Goal: Transaction & Acquisition: Purchase product/service

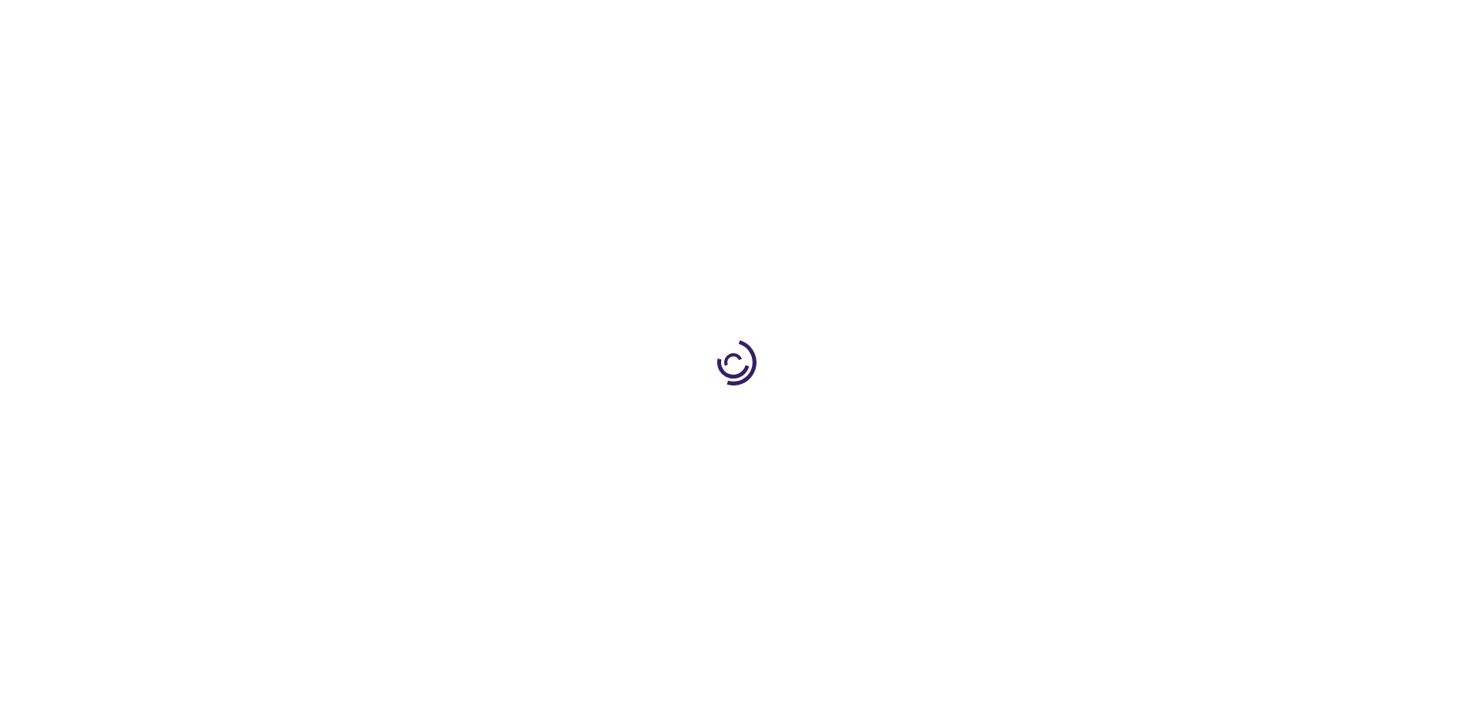
click at [969, 23] on link "Log In" at bounding box center [968, 23] width 30 height 12
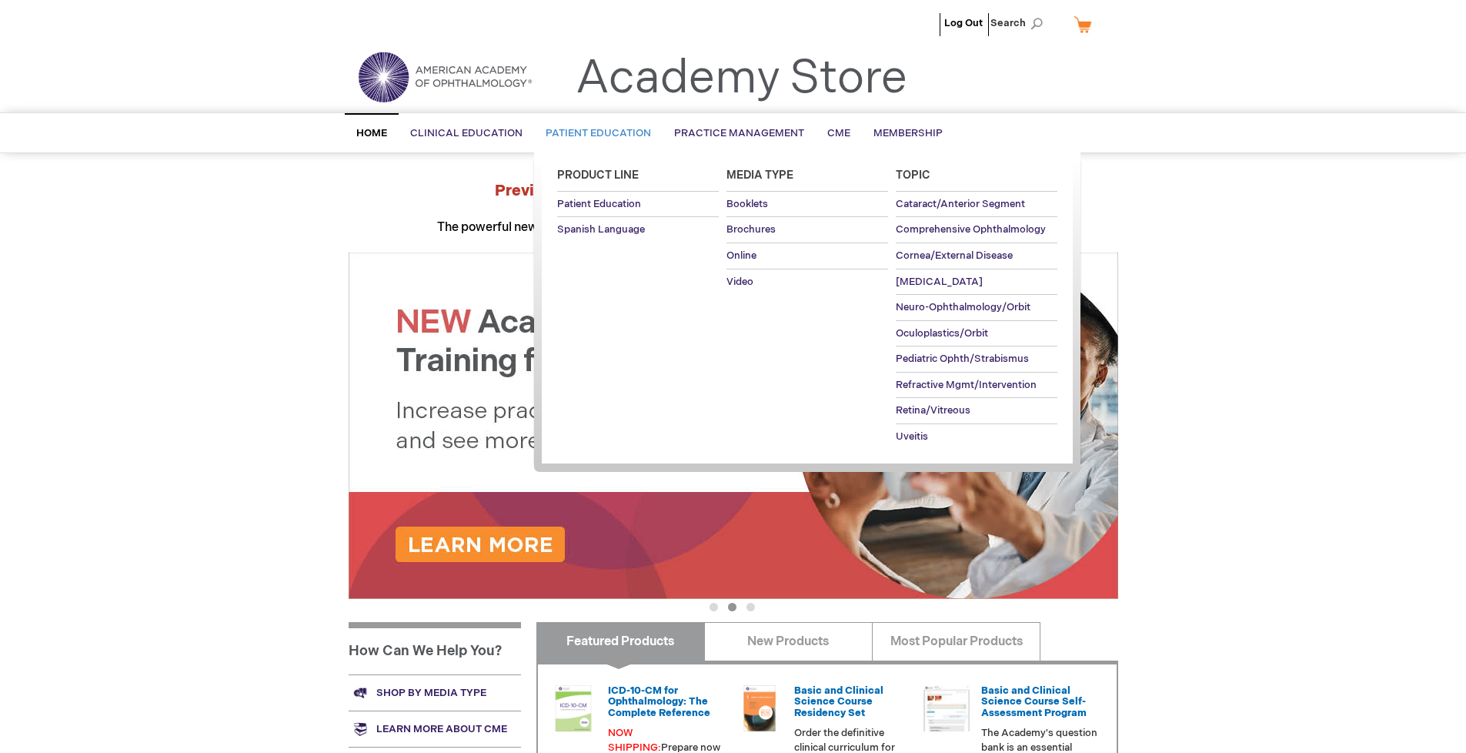
click at [594, 133] on span "Patient Education" at bounding box center [598, 133] width 105 height 12
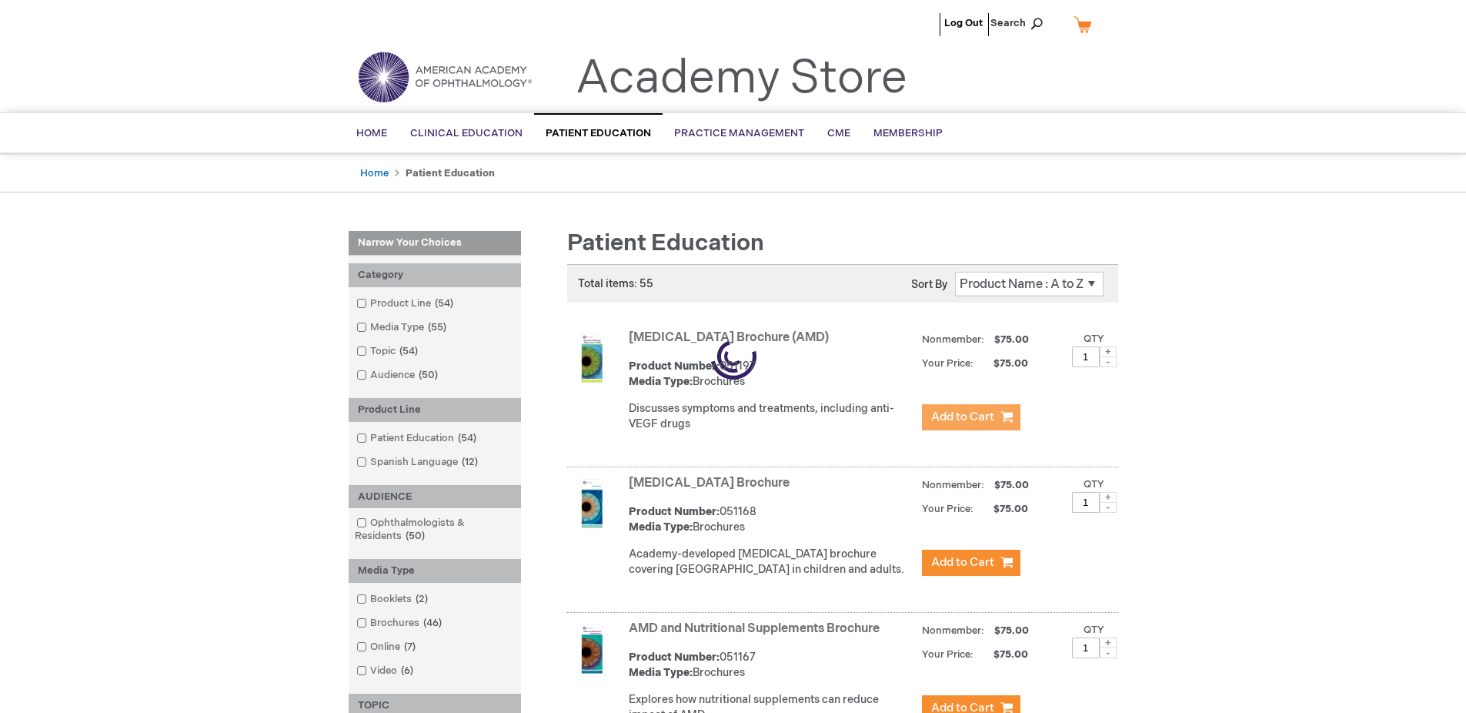
click at [971, 417] on span "Add to Cart" at bounding box center [962, 416] width 63 height 15
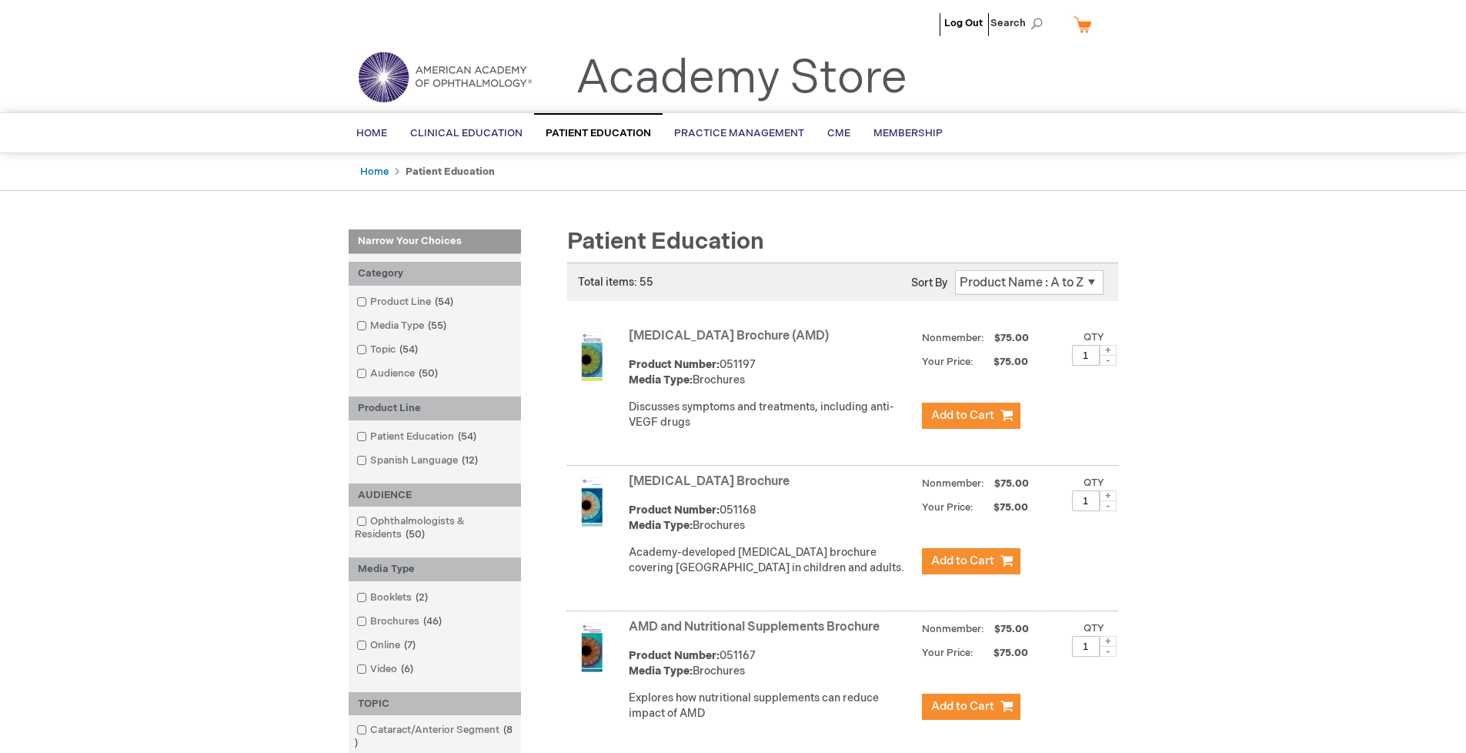
click at [757, 634] on link "AMD and Nutritional Supplements Brochure" at bounding box center [754, 627] width 251 height 15
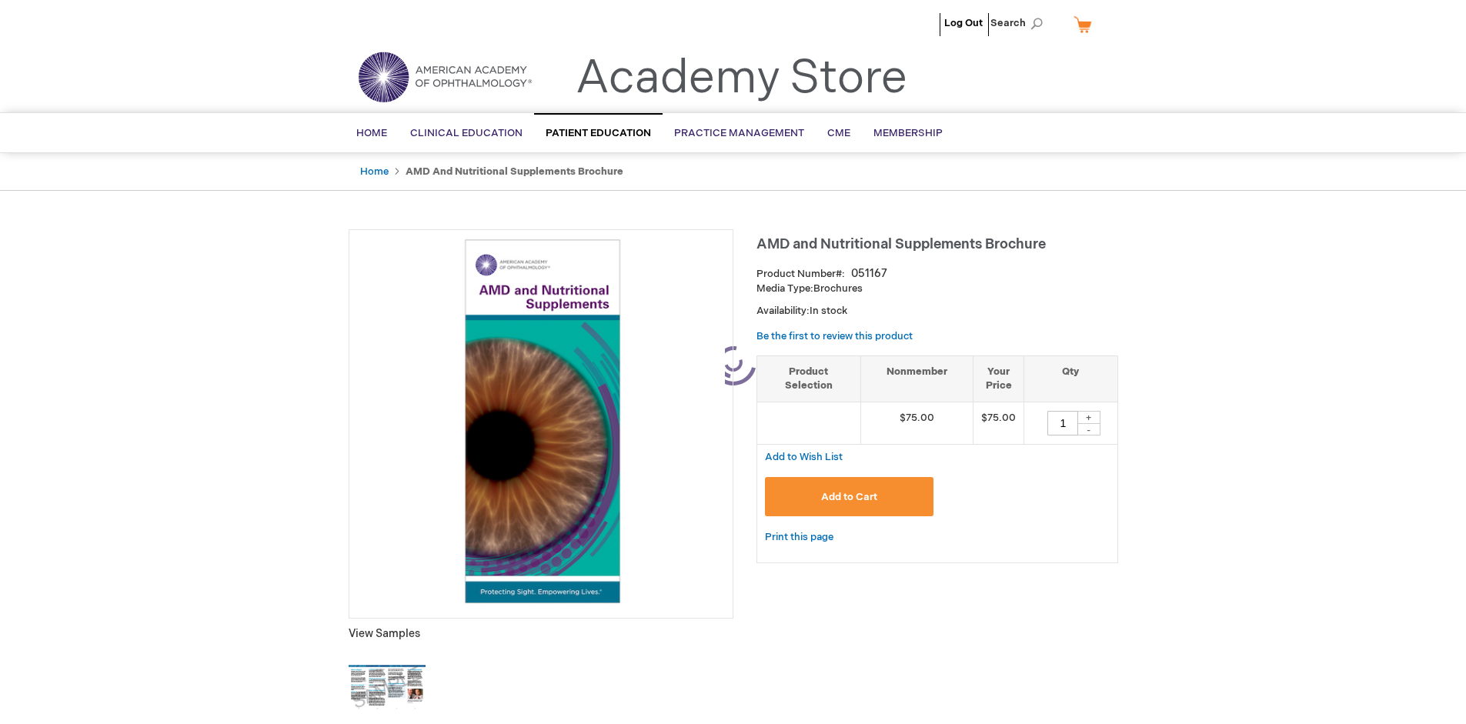
type input "1"
click at [1088, 24] on link "My Cart" at bounding box center [1089, 24] width 37 height 27
